Goal: Information Seeking & Learning: Learn about a topic

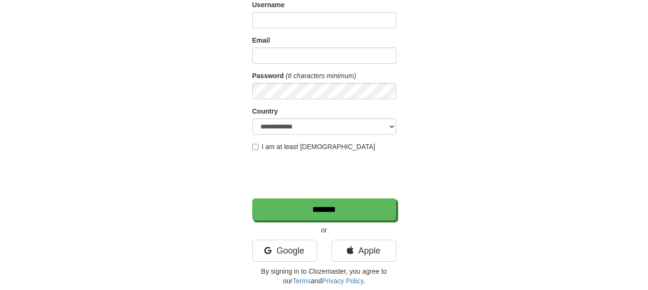
scroll to position [81, 0]
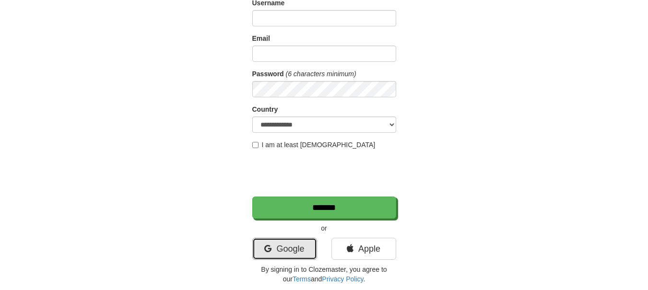
click at [298, 245] on link "Google" at bounding box center [284, 249] width 65 height 22
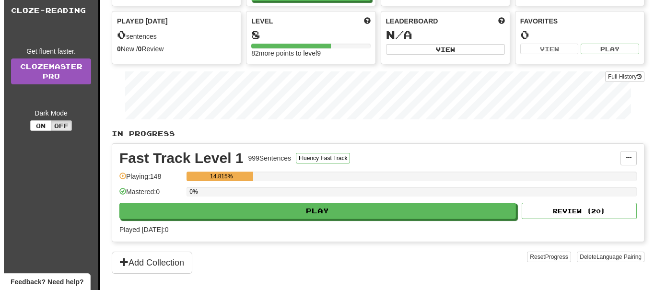
scroll to position [80, 0]
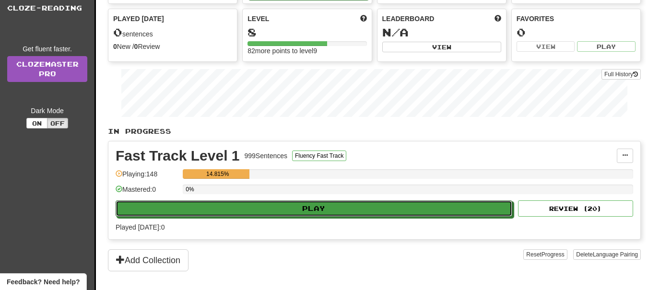
click at [342, 208] on button "Play" at bounding box center [314, 209] width 397 height 16
select select "**"
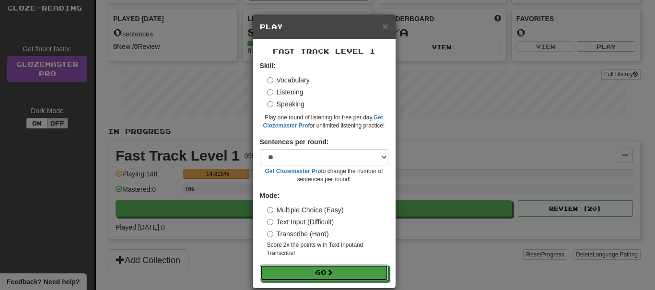
click at [323, 265] on button "Go" at bounding box center [324, 273] width 129 height 16
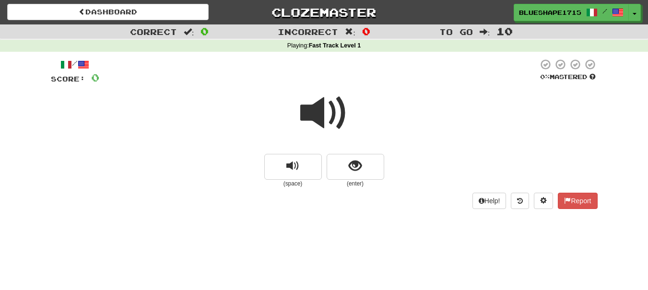
click at [325, 106] on span at bounding box center [324, 113] width 48 height 48
click at [304, 174] on button "replay audio" at bounding box center [293, 167] width 58 height 26
click at [341, 170] on button "show sentence" at bounding box center [356, 167] width 58 height 26
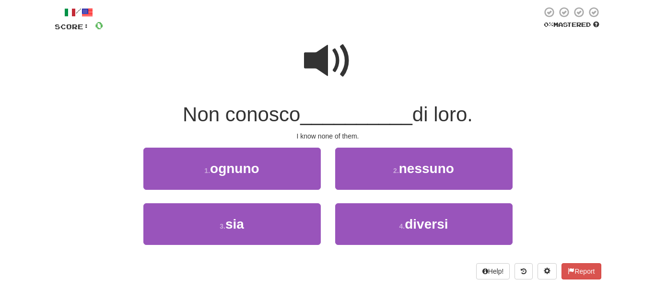
scroll to position [53, 0]
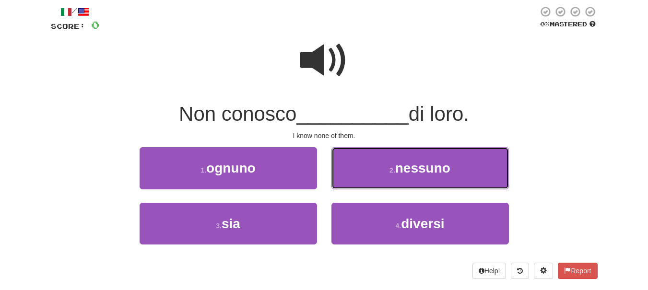
click at [350, 170] on button "2 . nessuno" at bounding box center [421, 168] width 178 height 42
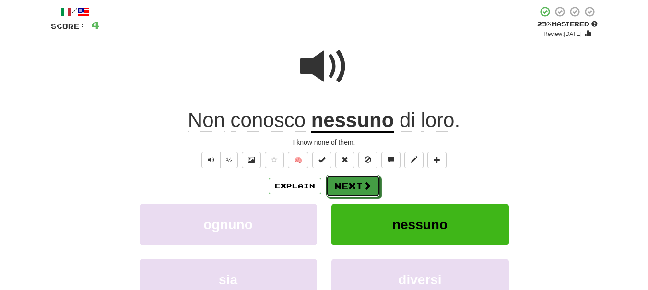
click at [369, 181] on span at bounding box center [367, 185] width 9 height 9
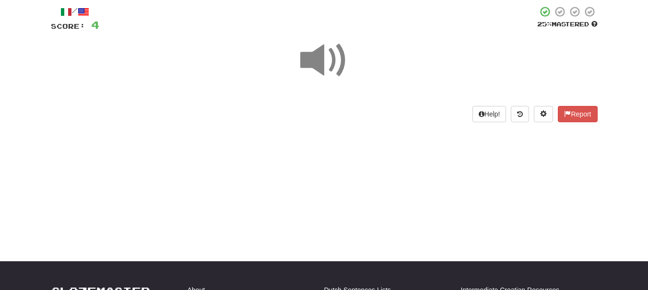
click at [337, 81] on span at bounding box center [324, 60] width 48 height 48
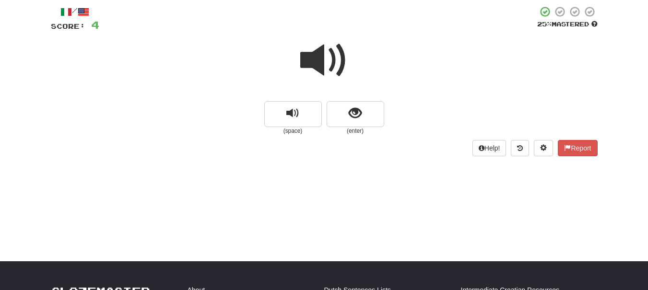
click at [313, 56] on span at bounding box center [324, 60] width 48 height 48
click at [306, 106] on button "replay audio" at bounding box center [293, 114] width 58 height 26
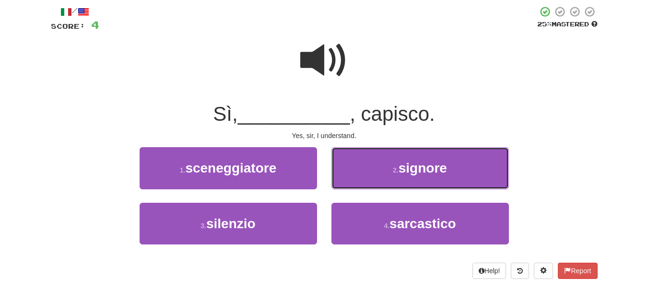
click at [357, 166] on button "2 . signore" at bounding box center [421, 168] width 178 height 42
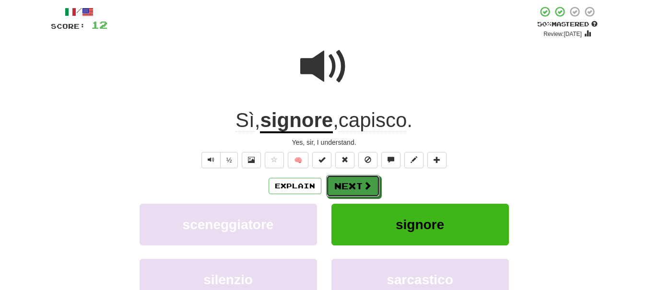
click at [370, 192] on button "Next" at bounding box center [353, 186] width 54 height 22
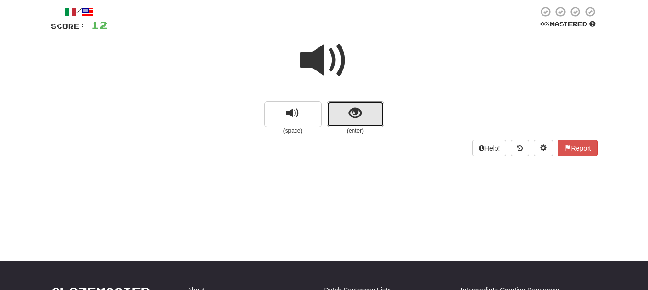
click at [372, 125] on button "show sentence" at bounding box center [356, 114] width 58 height 26
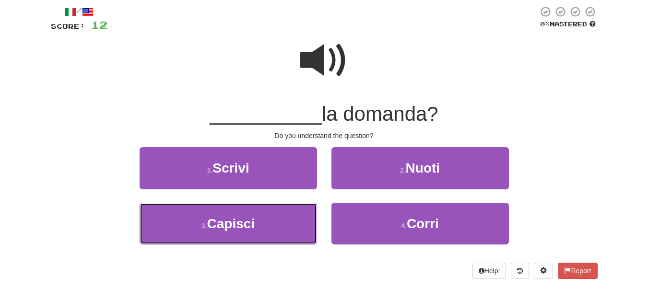
click at [292, 226] on button "3 . Capisci" at bounding box center [229, 224] width 178 height 42
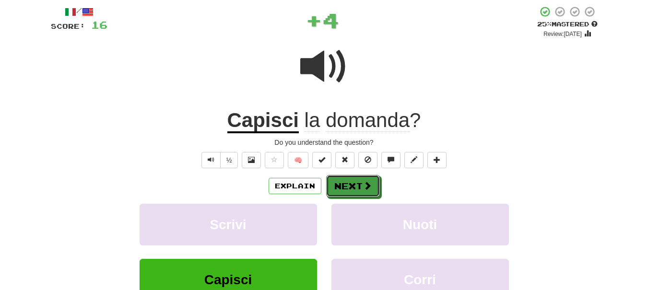
click at [343, 178] on button "Next" at bounding box center [353, 186] width 54 height 22
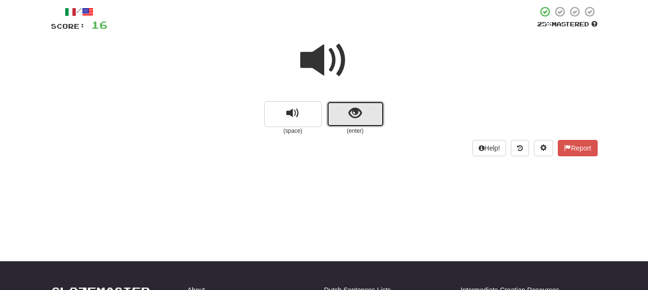
click at [365, 118] on button "show sentence" at bounding box center [356, 114] width 58 height 26
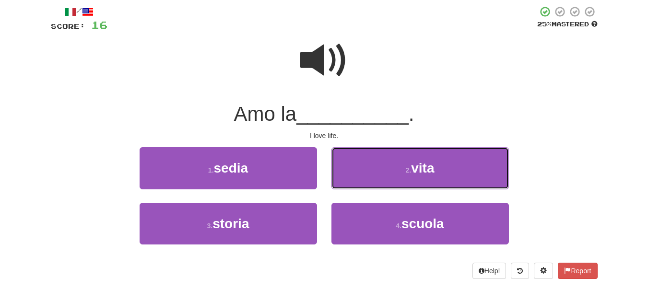
click at [366, 170] on button "2 . vita" at bounding box center [421, 168] width 178 height 42
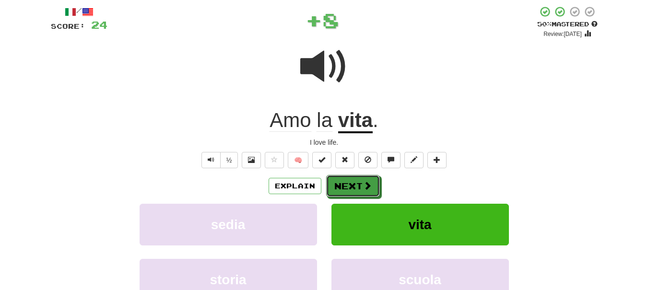
click at [359, 183] on button "Next" at bounding box center [353, 186] width 54 height 22
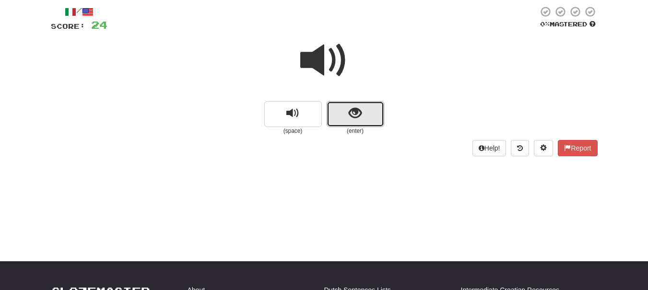
click at [330, 127] on button "show sentence" at bounding box center [356, 114] width 58 height 26
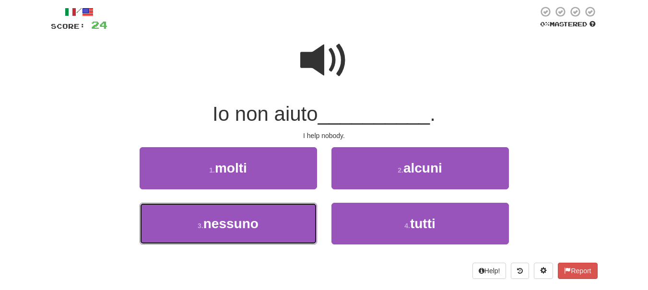
click at [289, 215] on button "3 . nessuno" at bounding box center [229, 224] width 178 height 42
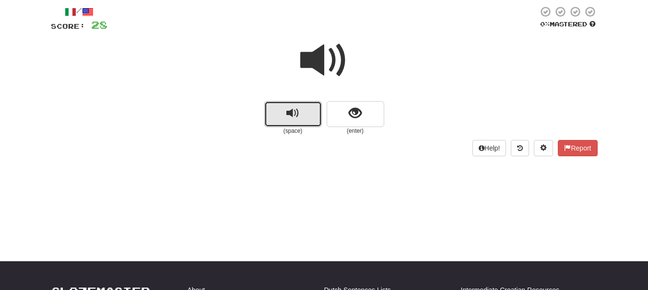
click at [319, 105] on button "replay audio" at bounding box center [293, 114] width 58 height 26
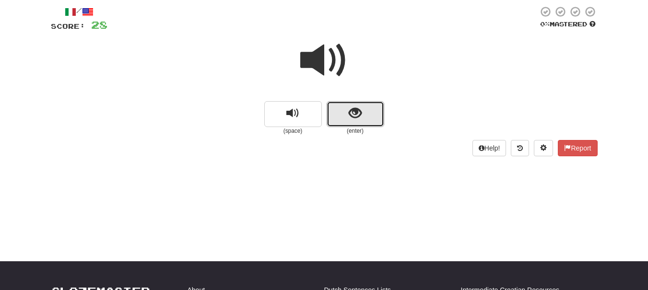
click at [362, 116] on button "show sentence" at bounding box center [356, 114] width 58 height 26
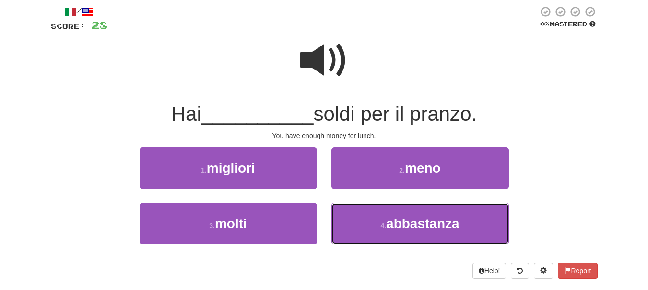
click at [367, 221] on button "4 . abbastanza" at bounding box center [421, 224] width 178 height 42
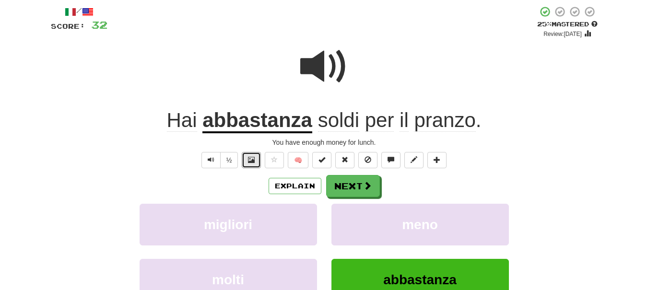
click at [252, 159] on span at bounding box center [251, 159] width 7 height 7
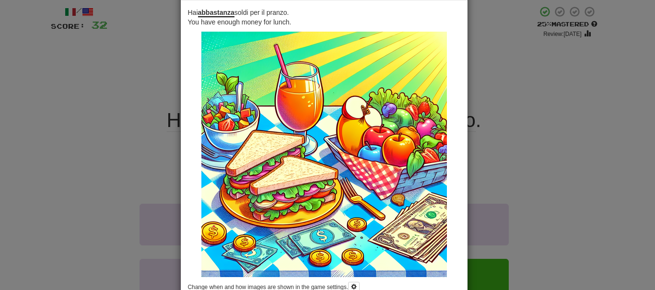
scroll to position [0, 0]
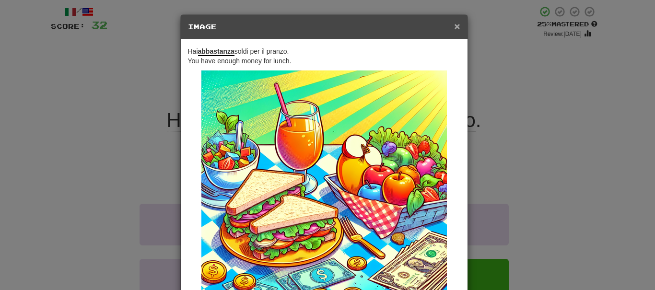
click at [454, 24] on span "×" at bounding box center [457, 26] width 6 height 11
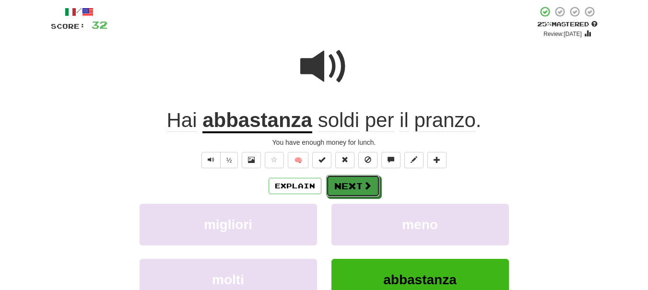
click at [356, 184] on button "Next" at bounding box center [353, 186] width 54 height 22
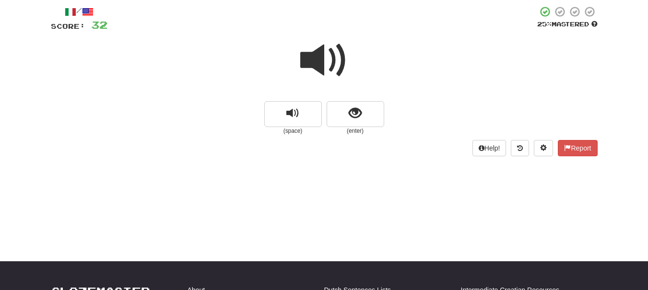
click at [319, 56] on span at bounding box center [324, 60] width 48 height 48
click at [350, 104] on button "show sentence" at bounding box center [356, 114] width 58 height 26
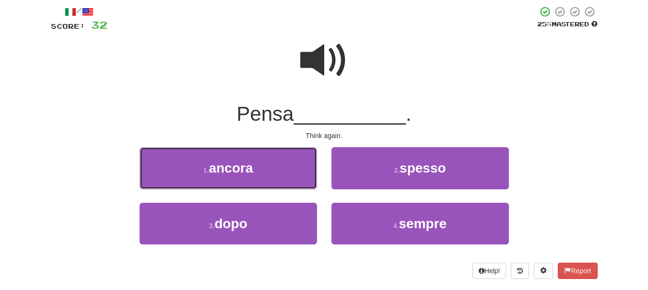
click at [278, 165] on button "1 . ancora" at bounding box center [229, 168] width 178 height 42
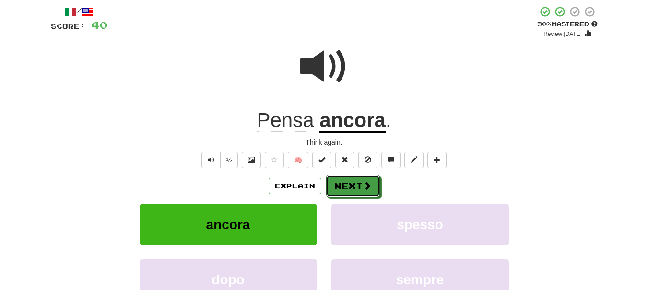
click at [356, 176] on button "Next" at bounding box center [353, 186] width 54 height 22
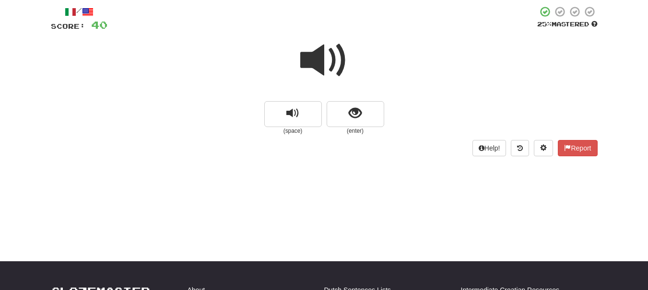
click at [330, 57] on span at bounding box center [324, 60] width 48 height 48
click at [316, 110] on button "replay audio" at bounding box center [293, 114] width 58 height 26
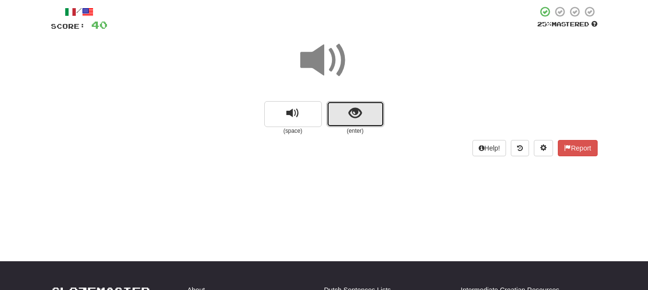
click at [352, 116] on span "show sentence" at bounding box center [355, 113] width 13 height 13
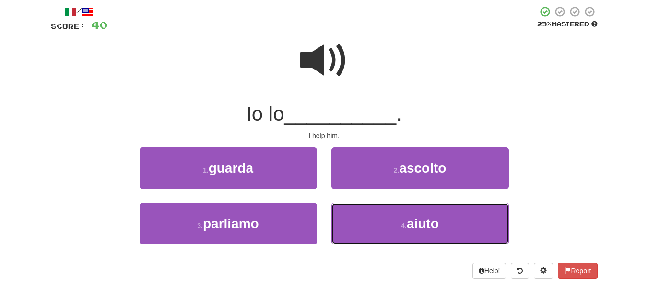
click at [381, 233] on button "4 . aiuto" at bounding box center [421, 224] width 178 height 42
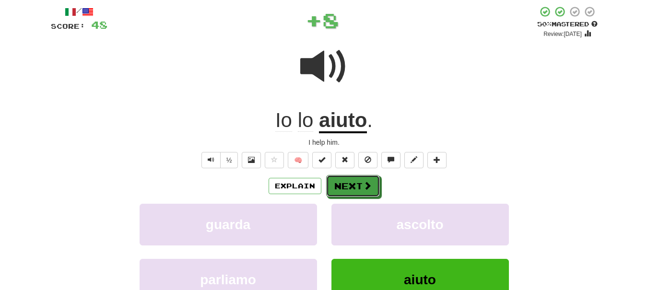
click at [360, 193] on button "Next" at bounding box center [353, 186] width 54 height 22
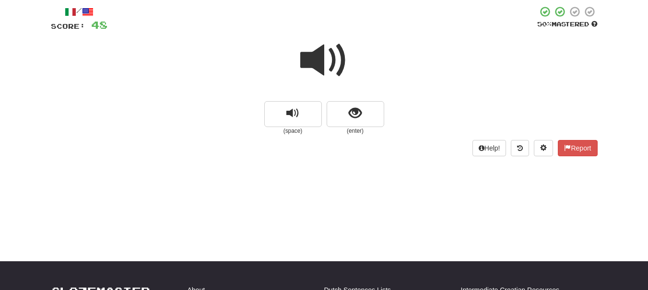
click at [314, 68] on span at bounding box center [324, 60] width 48 height 48
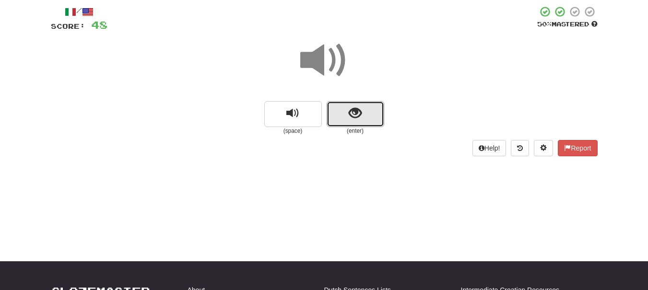
click at [349, 111] on span "show sentence" at bounding box center [355, 113] width 13 height 13
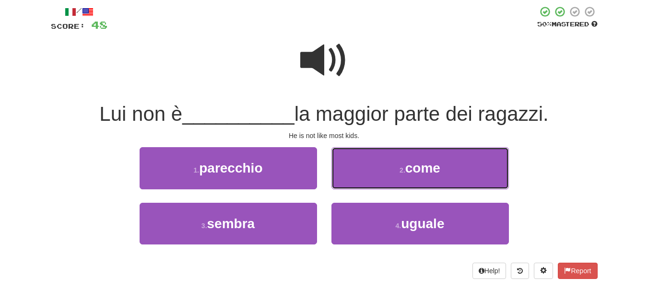
click at [412, 169] on span "come" at bounding box center [422, 168] width 35 height 15
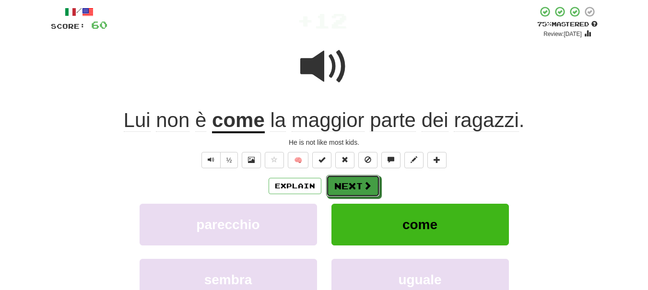
click at [369, 185] on span at bounding box center [367, 185] width 9 height 9
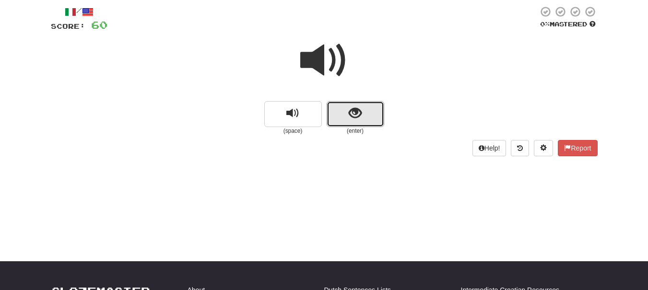
click at [348, 125] on button "show sentence" at bounding box center [356, 114] width 58 height 26
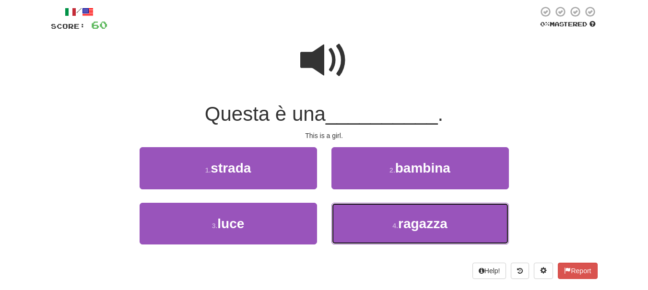
click at [373, 226] on button "4 . ragazza" at bounding box center [421, 224] width 178 height 42
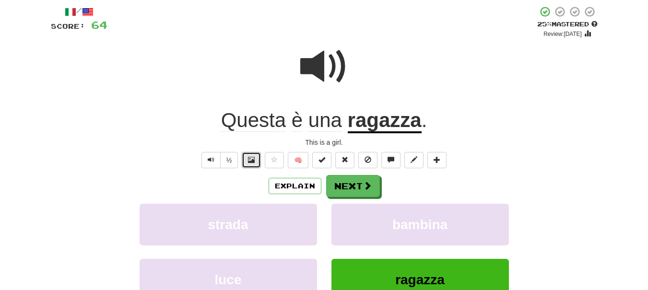
click at [243, 165] on button at bounding box center [251, 160] width 19 height 16
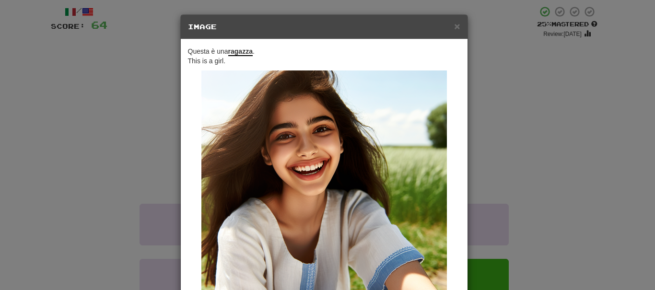
click at [457, 24] on div "× Image" at bounding box center [324, 27] width 287 height 24
click at [454, 25] on span "×" at bounding box center [457, 26] width 6 height 11
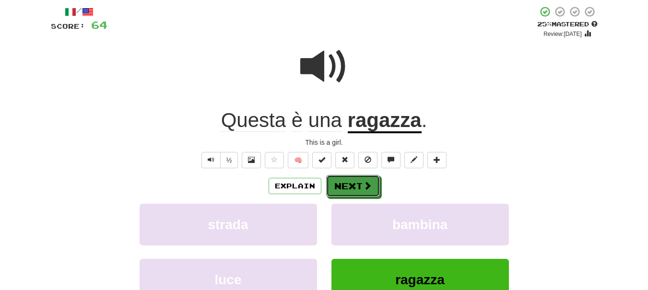
click at [347, 186] on button "Next" at bounding box center [353, 186] width 54 height 22
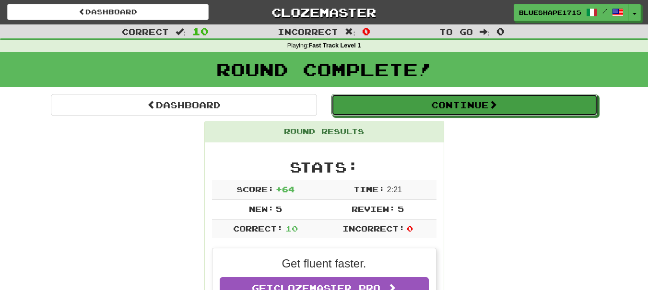
click at [403, 99] on button "Continue" at bounding box center [465, 105] width 266 height 22
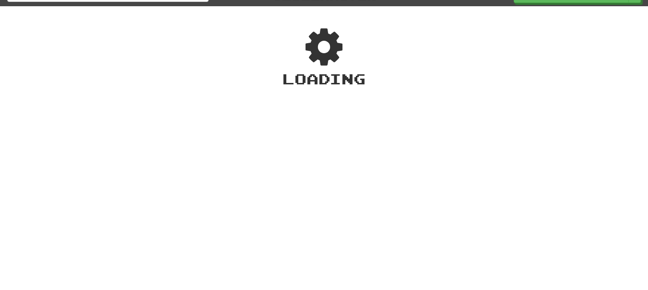
scroll to position [19, 0]
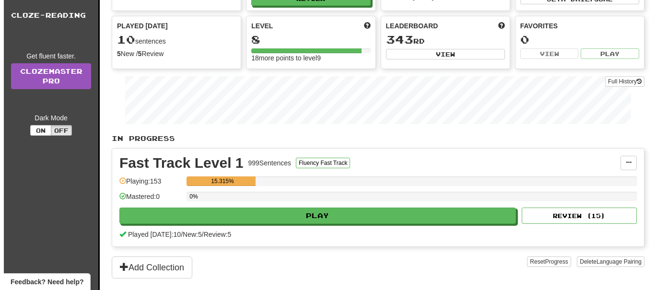
scroll to position [90, 0]
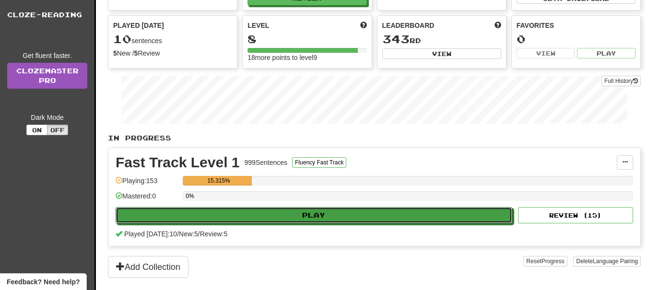
click at [296, 217] on button "Play" at bounding box center [314, 215] width 397 height 16
select select "**"
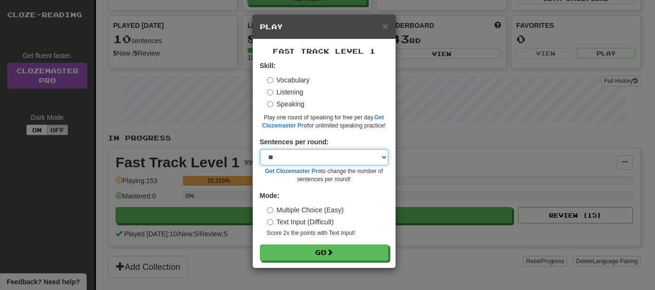
click at [328, 156] on select "* ** ** ** ** ** *** ********" at bounding box center [324, 157] width 129 height 16
click at [260, 149] on select "* ** ** ** ** ** *** ********" at bounding box center [324, 157] width 129 height 16
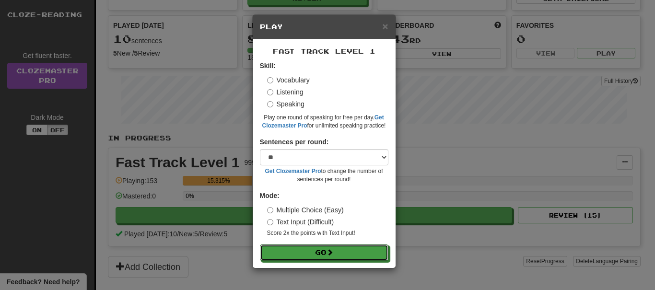
click at [327, 252] on button "Go" at bounding box center [324, 253] width 129 height 16
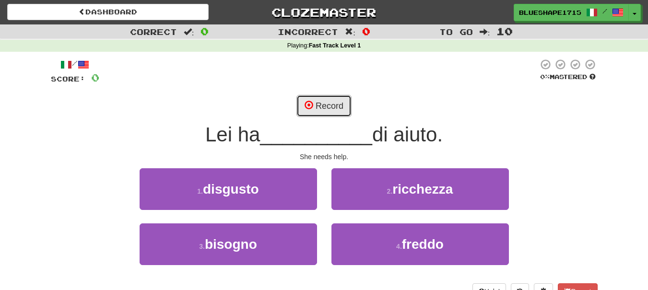
click at [304, 110] on button "Record" at bounding box center [324, 106] width 55 height 22
click at [235, 129] on span "Lei ha" at bounding box center [232, 134] width 55 height 23
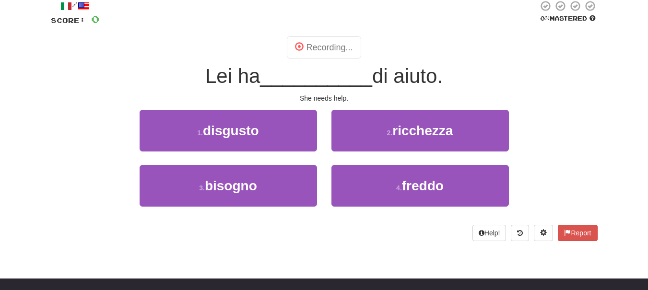
scroll to position [59, 0]
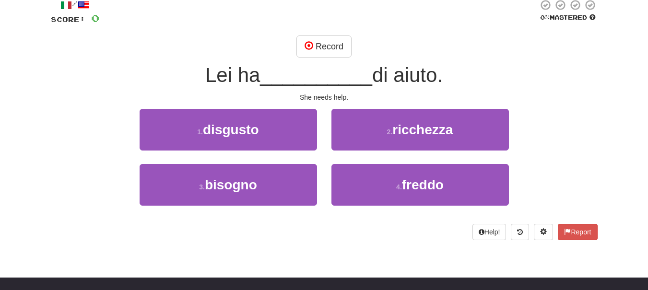
click at [408, 61] on div "/ Score: 0 0 % Mastered Record Lei ha __________ di aiuto. She needs help. 1 . …" at bounding box center [324, 119] width 547 height 241
click at [321, 55] on button "Record" at bounding box center [324, 47] width 55 height 22
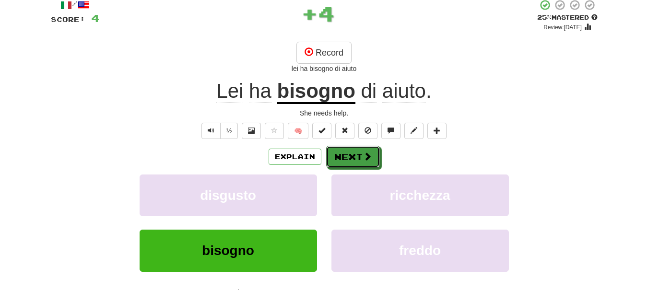
click at [358, 157] on button "Next" at bounding box center [353, 157] width 54 height 22
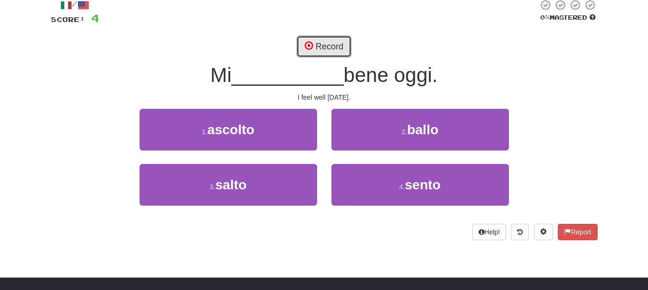
click at [341, 56] on button "Record" at bounding box center [324, 47] width 55 height 22
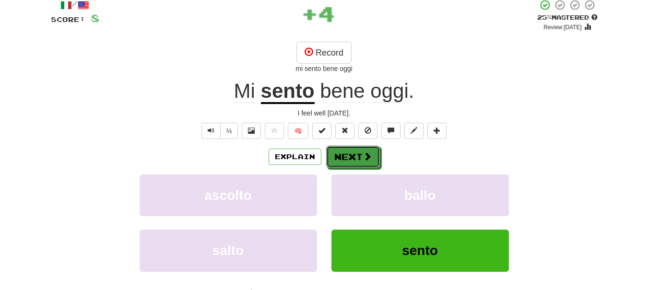
click at [357, 167] on button "Next" at bounding box center [353, 157] width 54 height 22
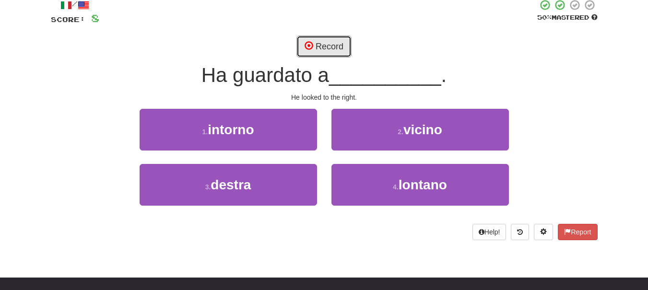
click at [342, 44] on button "Record" at bounding box center [324, 47] width 55 height 22
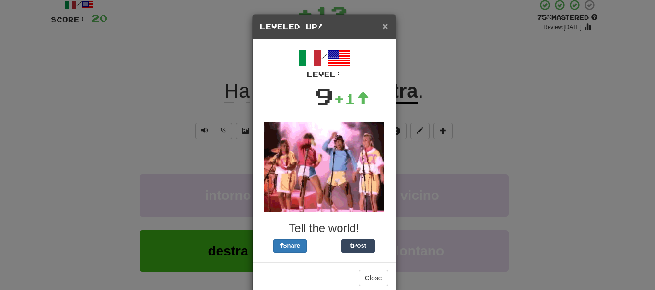
click at [384, 24] on span "×" at bounding box center [385, 26] width 6 height 11
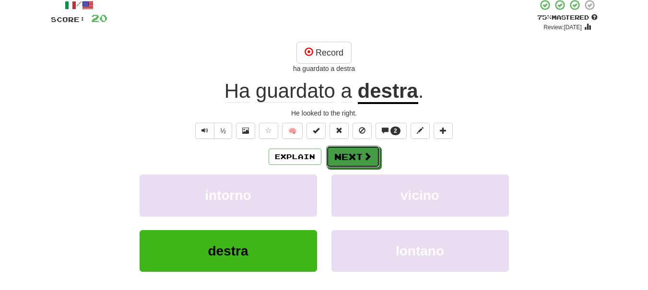
click at [360, 153] on button "Next" at bounding box center [353, 157] width 54 height 22
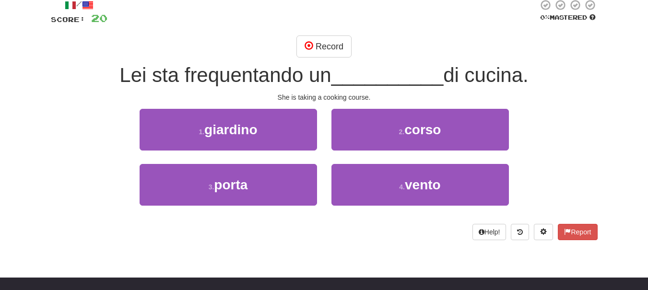
click at [320, 35] on div "/ Score: 20 0 % Mastered Record Lei sta frequentando un __________ di cucina. S…" at bounding box center [324, 119] width 547 height 241
click at [320, 41] on button "Record" at bounding box center [324, 47] width 55 height 22
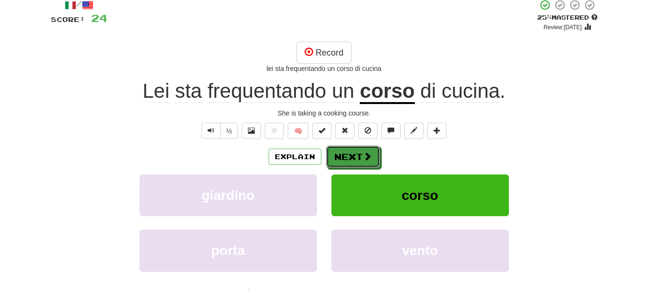
click at [362, 158] on button "Next" at bounding box center [353, 157] width 54 height 22
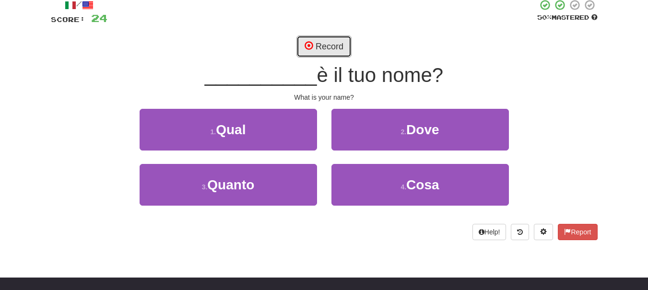
click at [339, 50] on button "Record" at bounding box center [324, 47] width 55 height 22
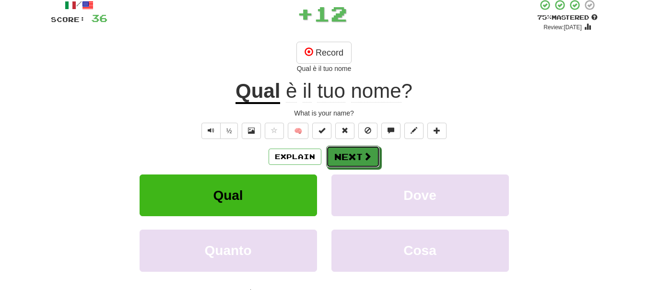
click at [371, 163] on button "Next" at bounding box center [353, 157] width 54 height 22
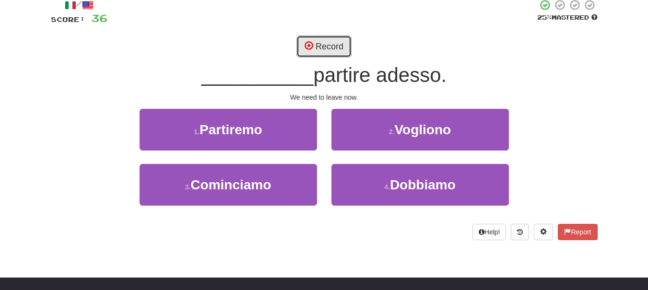
click at [298, 36] on button "Record" at bounding box center [324, 47] width 55 height 22
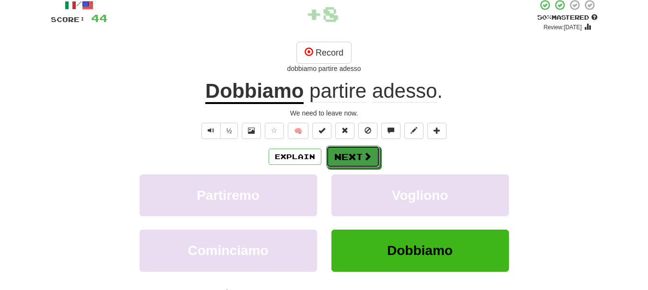
click at [343, 154] on button "Next" at bounding box center [353, 157] width 54 height 22
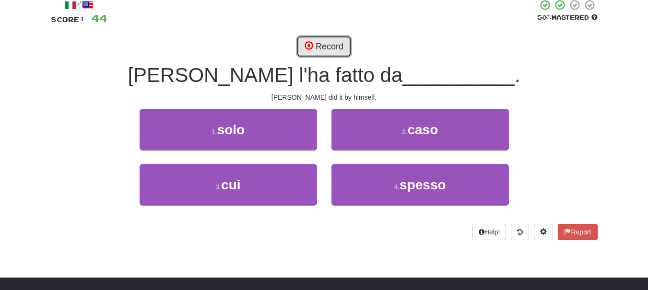
click at [344, 46] on button "Record" at bounding box center [324, 47] width 55 height 22
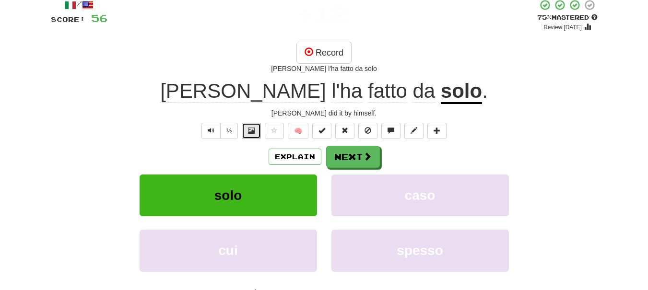
click at [257, 134] on button at bounding box center [251, 131] width 19 height 16
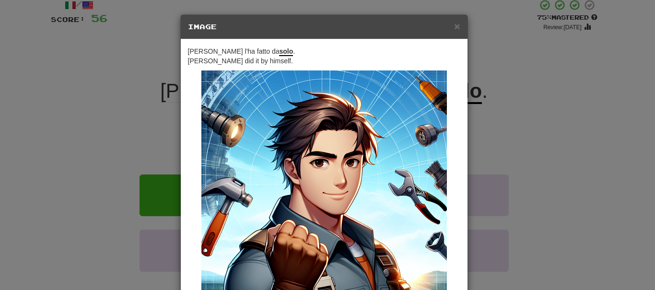
click at [448, 25] on h5 "Image" at bounding box center [324, 27] width 273 height 10
click at [456, 27] on span "×" at bounding box center [457, 26] width 6 height 11
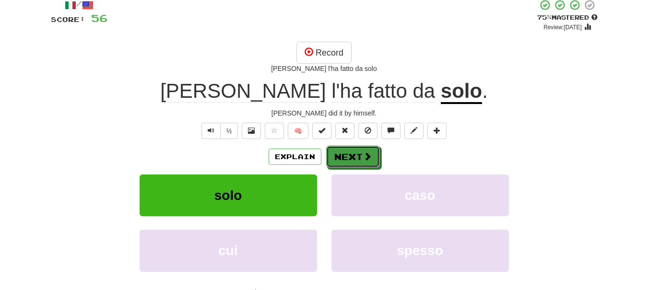
click at [339, 150] on button "Next" at bounding box center [353, 157] width 54 height 22
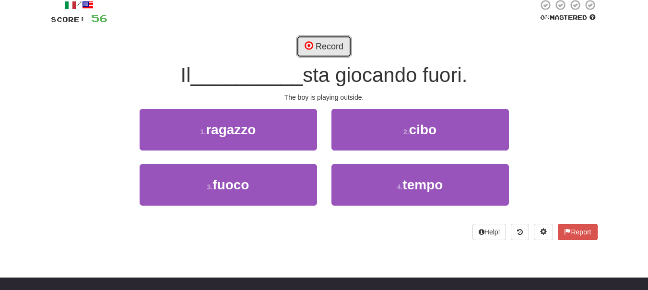
click at [339, 53] on button "Record" at bounding box center [324, 47] width 55 height 22
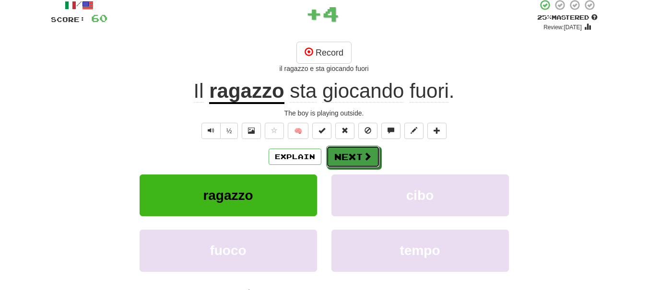
click at [346, 166] on button "Next" at bounding box center [353, 157] width 54 height 22
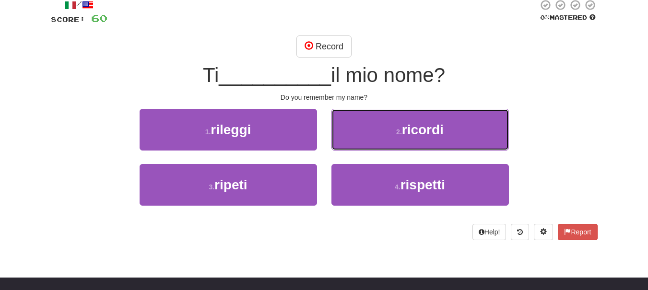
click at [369, 131] on button "2 . ricordi" at bounding box center [421, 130] width 178 height 42
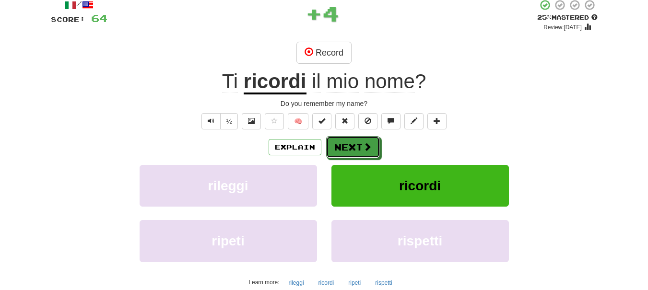
click at [354, 145] on button "Next" at bounding box center [353, 147] width 54 height 22
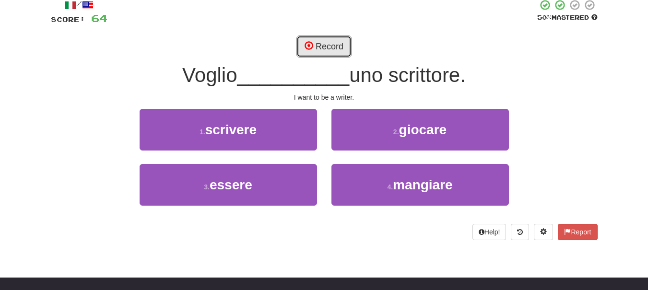
click at [336, 54] on button "Record" at bounding box center [324, 47] width 55 height 22
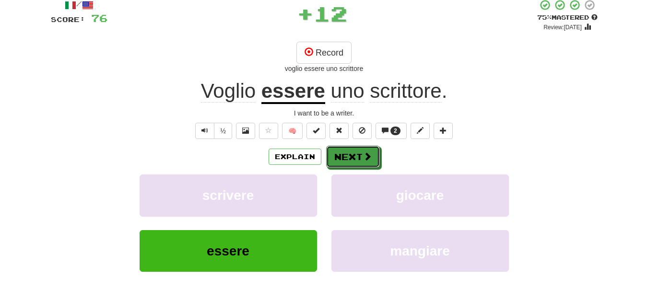
click at [348, 157] on button "Next" at bounding box center [353, 157] width 54 height 22
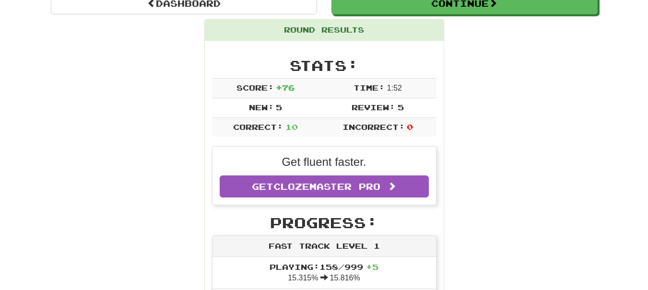
scroll to position [39, 0]
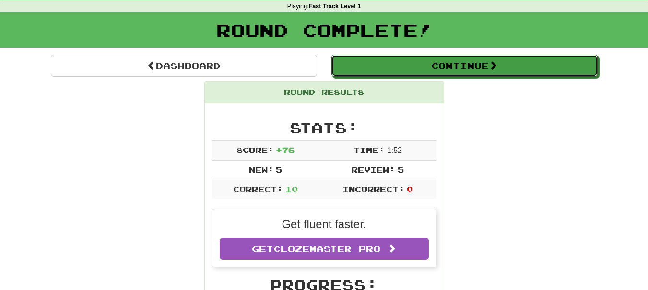
click at [478, 71] on button "Continue" at bounding box center [465, 66] width 266 height 22
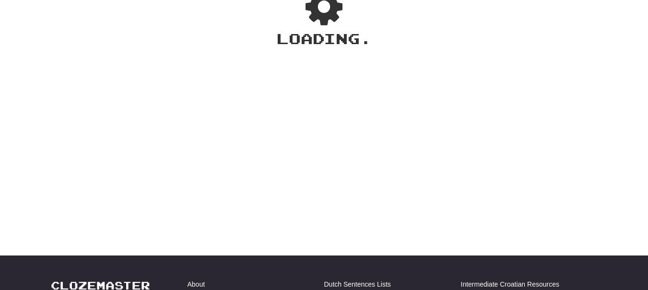
scroll to position [0, 0]
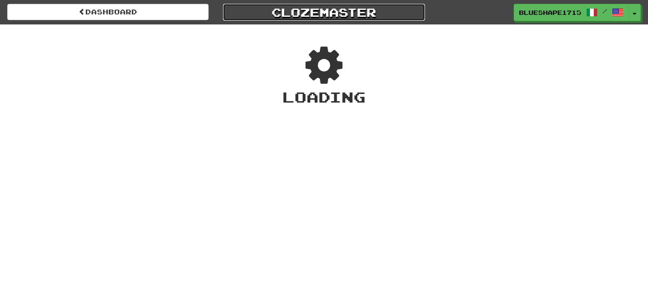
click at [285, 8] on link "Clozemaster" at bounding box center [324, 12] width 202 height 17
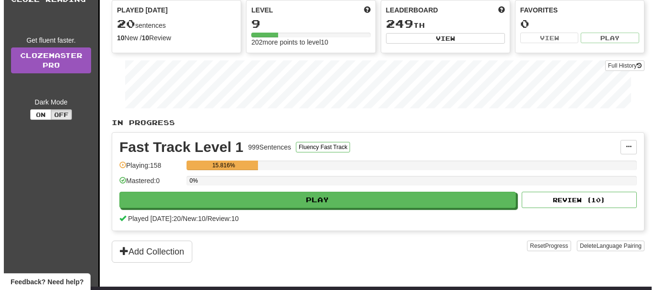
scroll to position [90, 0]
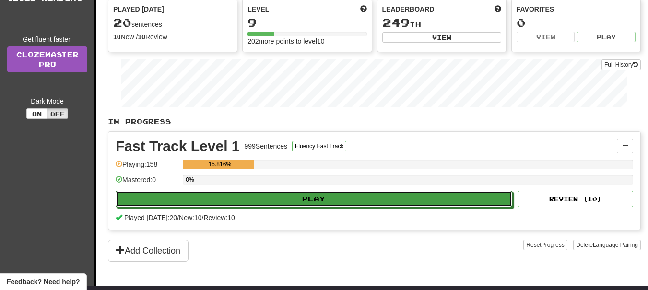
click at [365, 199] on button "Play" at bounding box center [314, 199] width 397 height 16
select select "**"
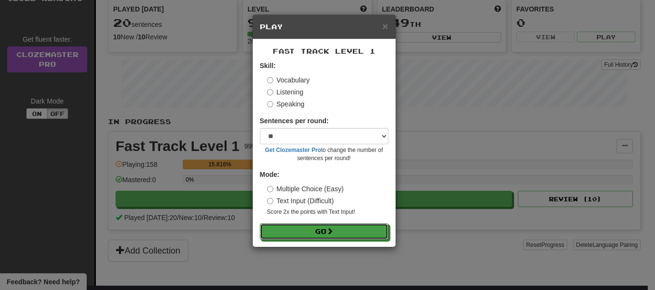
click at [339, 239] on button "Go" at bounding box center [324, 232] width 129 height 16
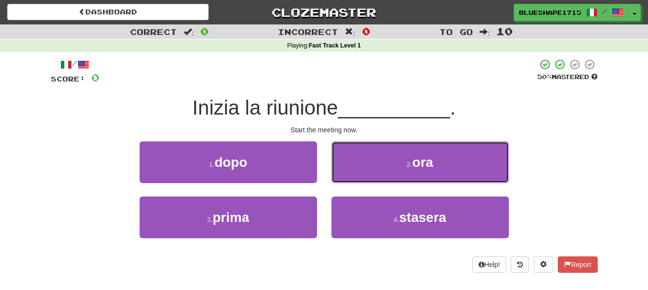
click at [372, 172] on button "2 . ora" at bounding box center [421, 163] width 178 height 42
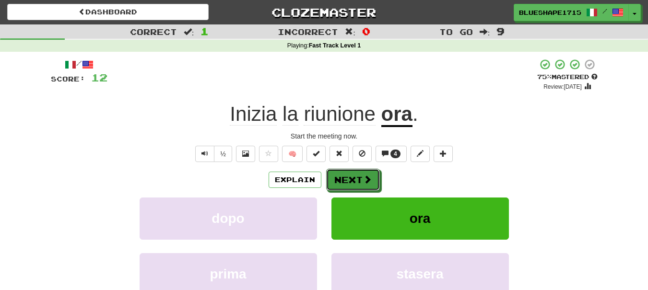
click at [364, 175] on span at bounding box center [367, 179] width 9 height 9
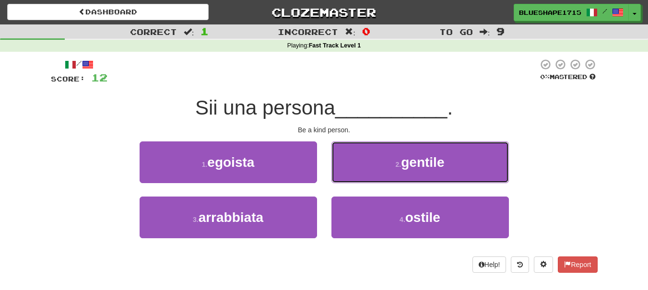
click at [364, 175] on button "2 . [PERSON_NAME]" at bounding box center [421, 163] width 178 height 42
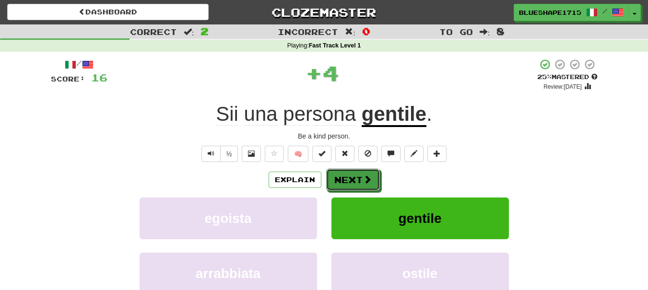
click at [364, 175] on span at bounding box center [367, 179] width 9 height 9
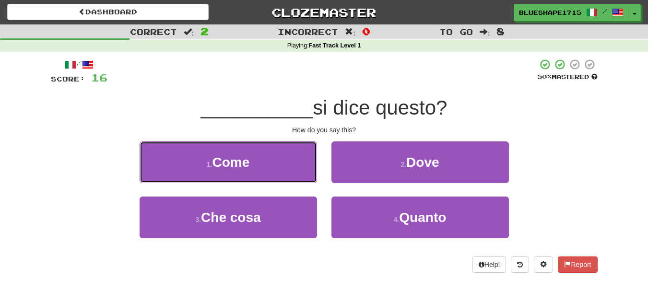
click at [288, 183] on button "1 . Come" at bounding box center [229, 163] width 178 height 42
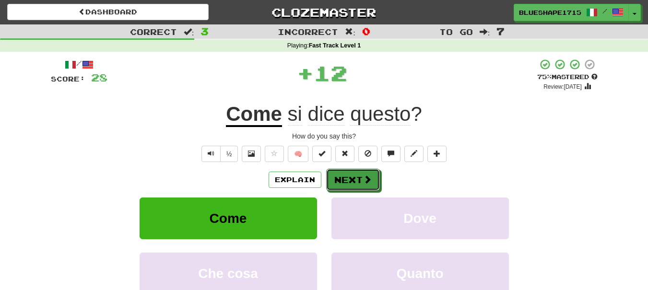
click at [365, 177] on span at bounding box center [367, 179] width 9 height 9
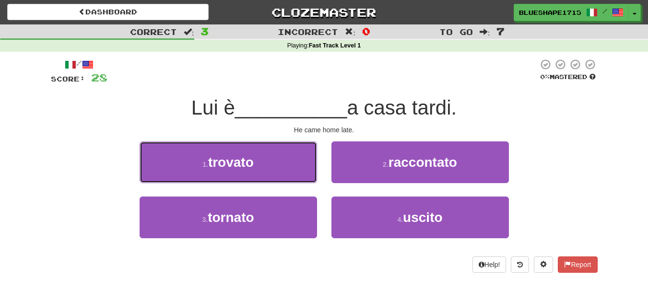
click at [302, 160] on button "1 . [PERSON_NAME]" at bounding box center [229, 163] width 178 height 42
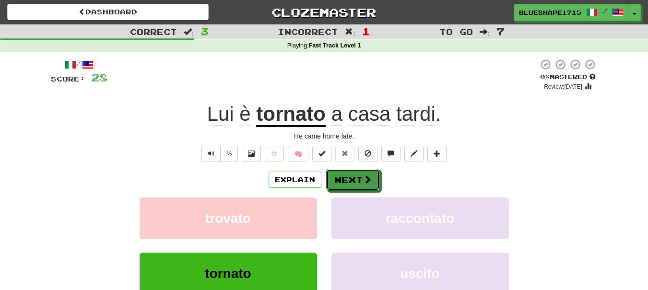
click at [348, 177] on button "Next" at bounding box center [353, 180] width 54 height 22
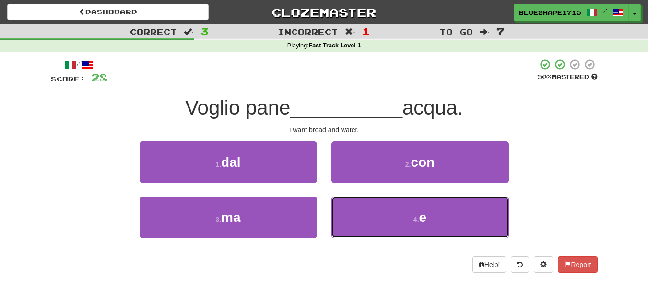
click at [381, 221] on button "4 . e" at bounding box center [421, 218] width 178 height 42
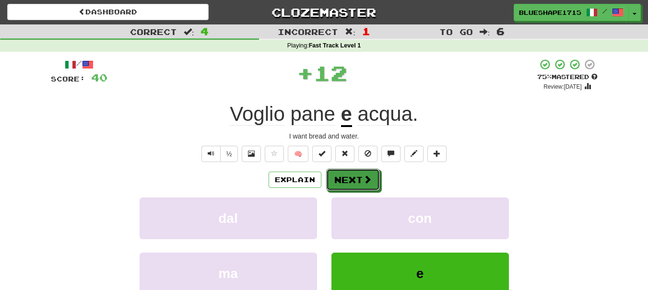
click at [363, 173] on button "Next" at bounding box center [353, 180] width 54 height 22
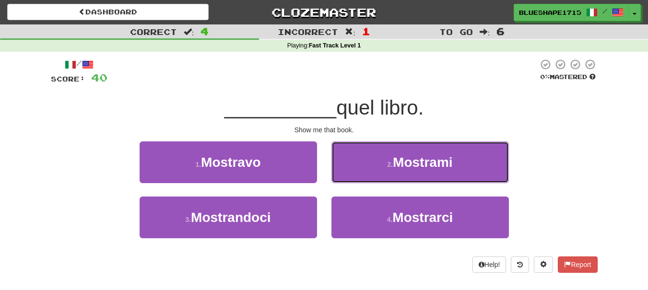
click at [387, 164] on small "2 ." at bounding box center [390, 165] width 6 height 8
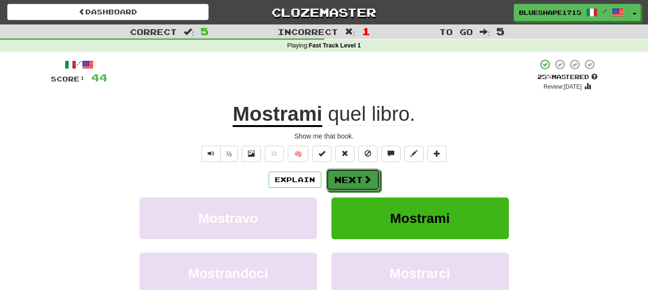
click at [351, 180] on button "Next" at bounding box center [353, 180] width 54 height 22
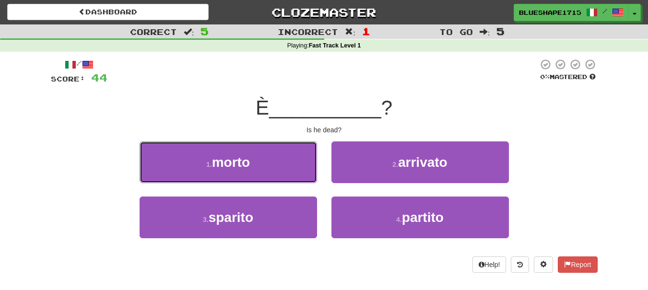
click at [308, 172] on button "1 . morto" at bounding box center [229, 163] width 178 height 42
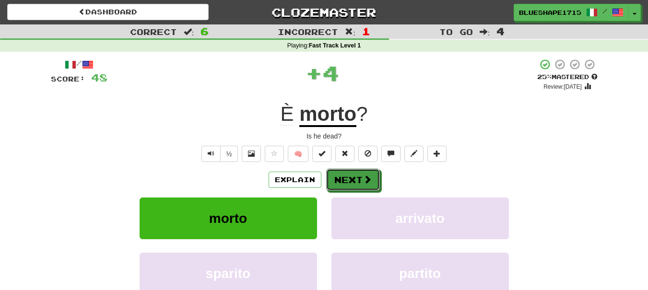
click at [332, 169] on button "Next" at bounding box center [353, 180] width 54 height 22
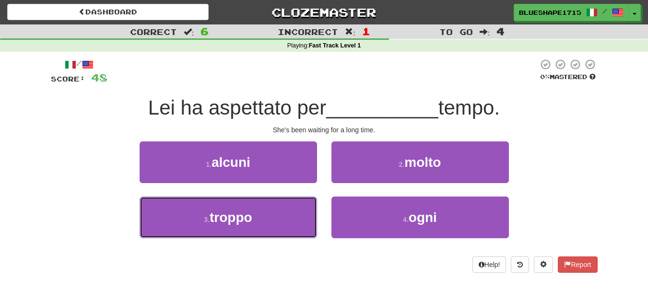
click at [272, 217] on button "3 . troppo" at bounding box center [229, 218] width 178 height 42
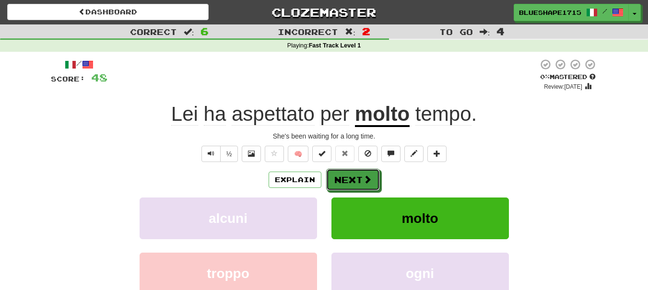
click at [364, 176] on span at bounding box center [367, 179] width 9 height 9
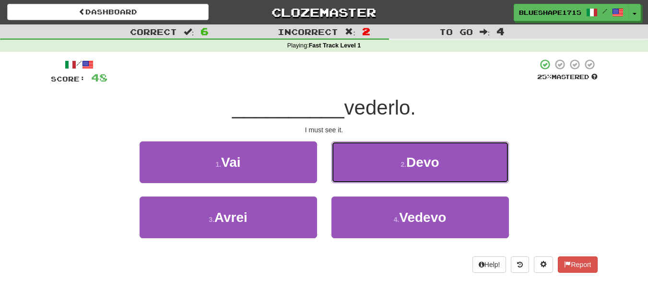
click at [416, 157] on span "Devo" at bounding box center [422, 162] width 33 height 15
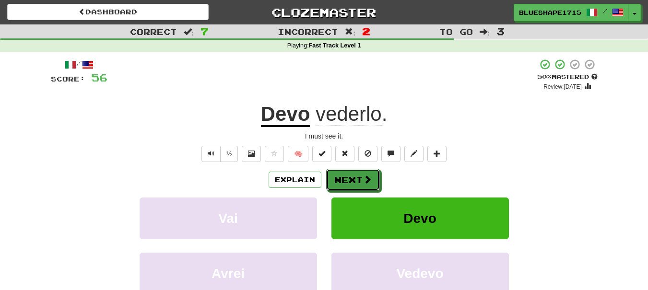
click at [378, 171] on button "Next" at bounding box center [353, 180] width 54 height 22
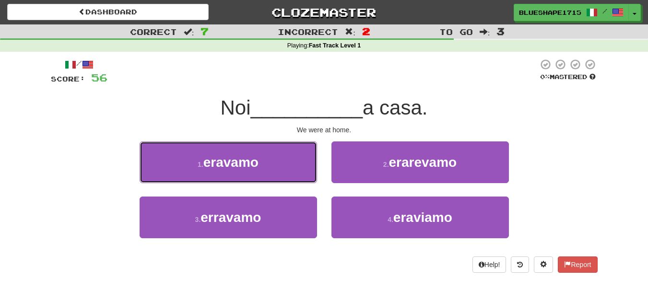
click at [302, 162] on button "1 . eravamo" at bounding box center [229, 163] width 178 height 42
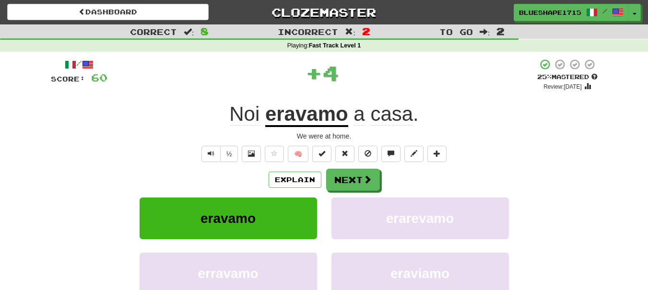
click at [302, 162] on div "/ Score: 60 + 4 25 % Mastered Review: [DATE] Noi eravamo a casa . We were at ho…" at bounding box center [324, 201] width 547 height 285
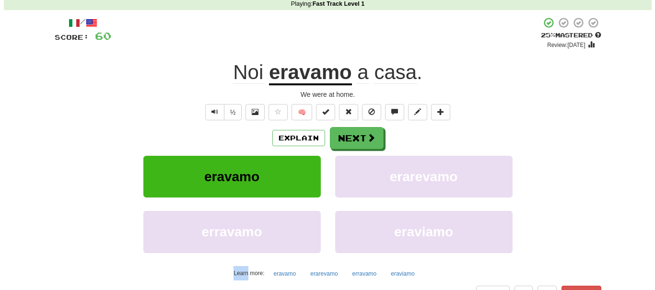
scroll to position [53, 0]
